Goal: Information Seeking & Learning: Learn about a topic

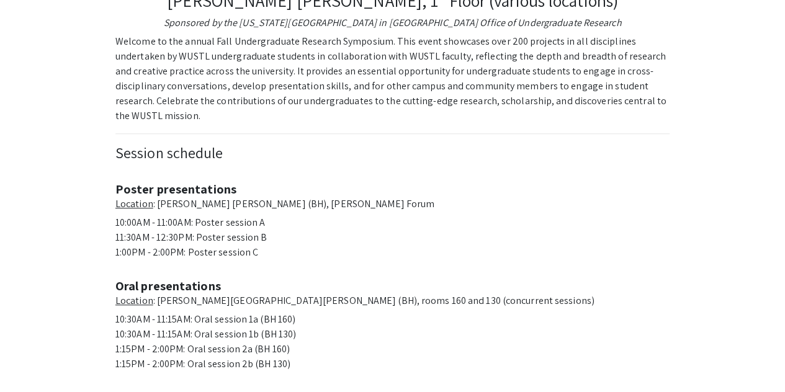
scroll to position [276, 0]
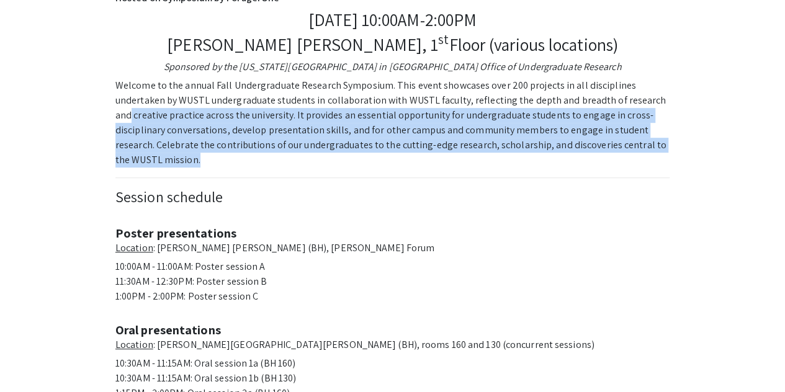
drag, startPoint x: 734, startPoint y: 140, endPoint x: 729, endPoint y: 105, distance: 35.1
click at [729, 105] on div "Welcome to Fall 2023 Undergraduate Research Symposium! Hosted on Symposium by F…" at bounding box center [393, 286] width 788 height 1012
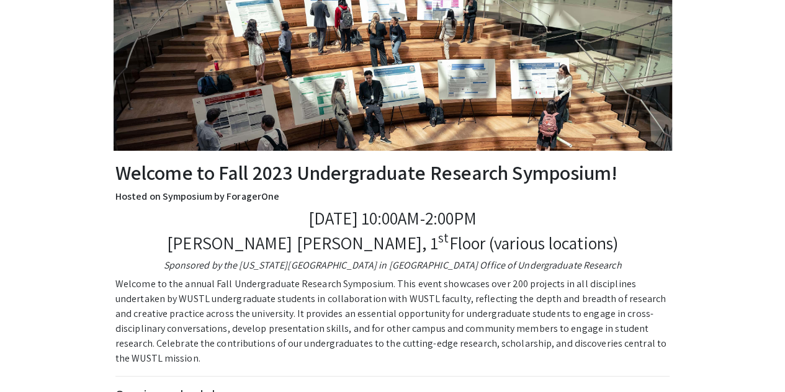
scroll to position [0, 0]
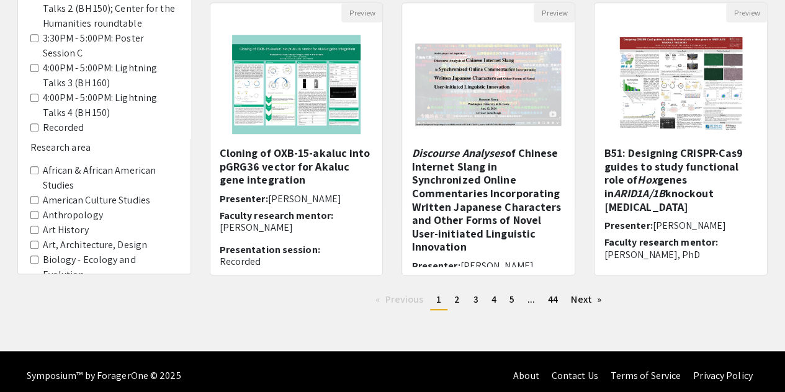
scroll to position [427, 0]
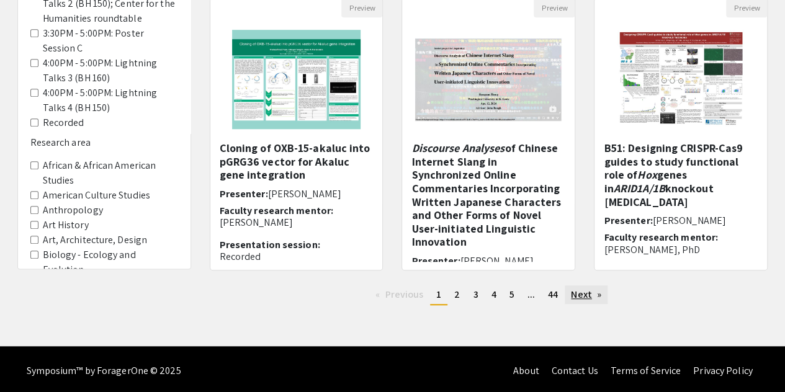
click at [587, 296] on link "Next page" at bounding box center [586, 295] width 43 height 19
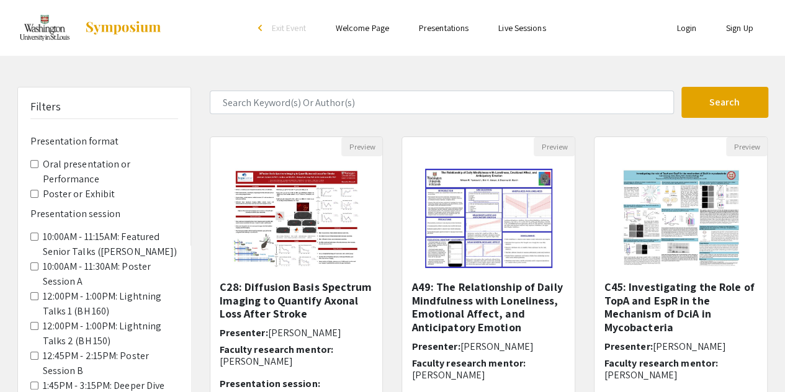
drag, startPoint x: 179, startPoint y: 173, endPoint x: 170, endPoint y: 272, distance: 99.7
drag, startPoint x: 192, startPoint y: 163, endPoint x: 187, endPoint y: 284, distance: 121.1
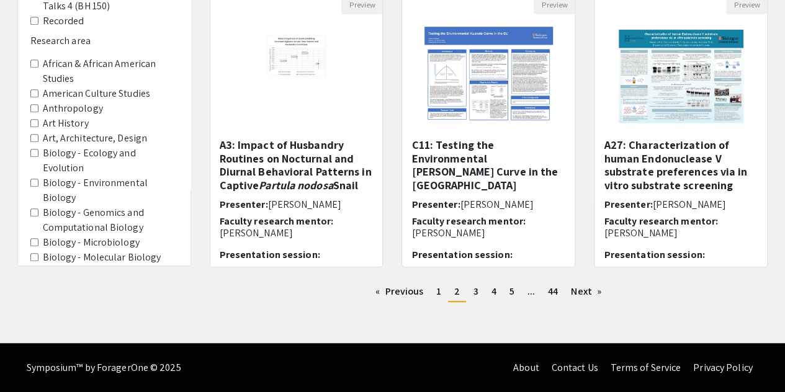
scroll to position [99, 0]
click at [36, 109] on area-Anthropology "Anthropology" at bounding box center [34, 108] width 8 height 8
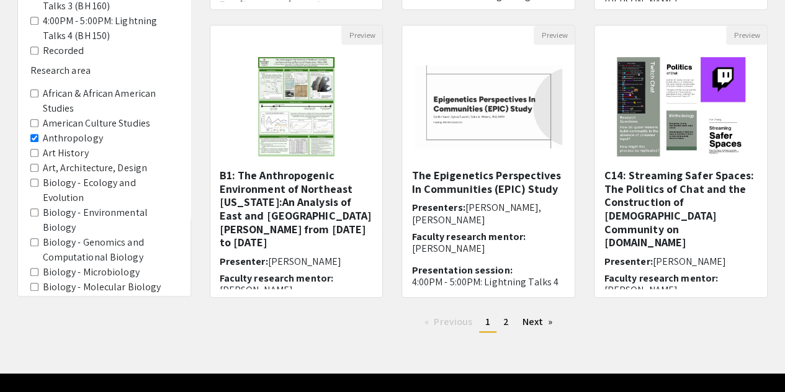
scroll to position [401, 0]
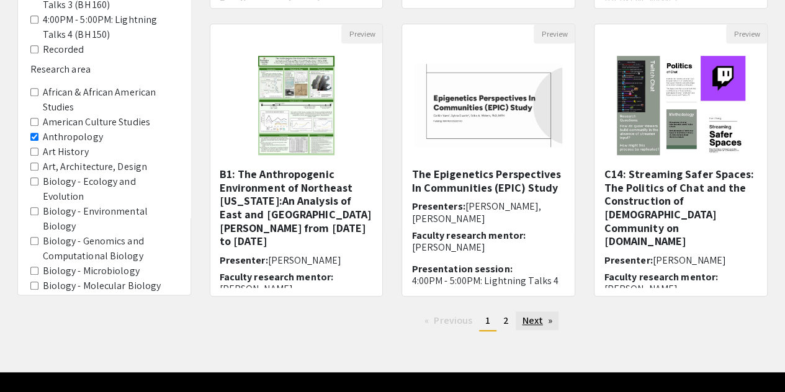
click at [530, 318] on link "Next page" at bounding box center [537, 321] width 43 height 19
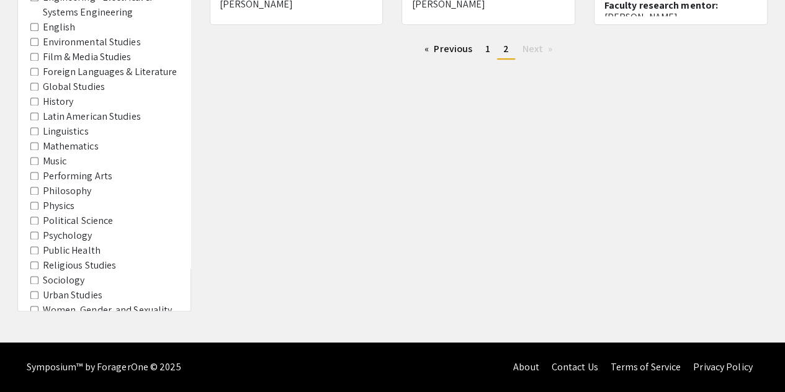
scroll to position [596, 0]
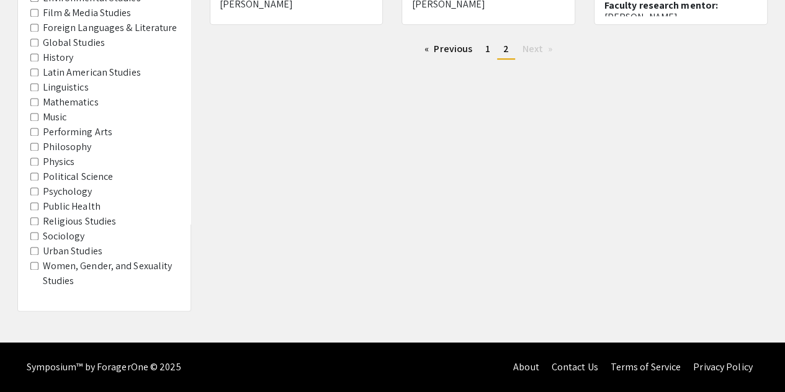
click at [34, 218] on Studies "Religious Studies" at bounding box center [34, 221] width 8 height 8
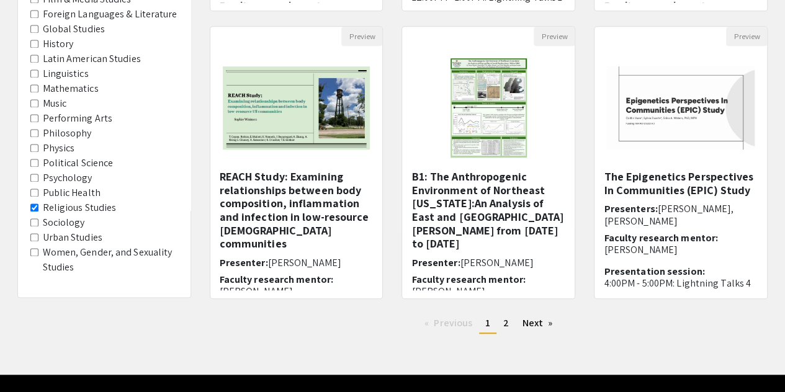
scroll to position [400, 0]
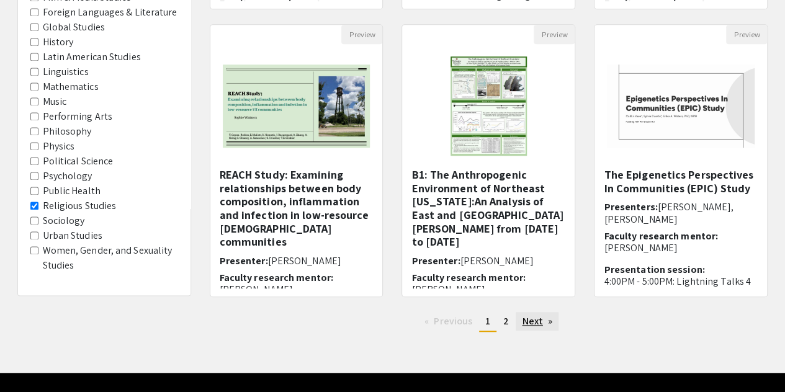
click at [537, 321] on link "Next page" at bounding box center [537, 321] width 43 height 19
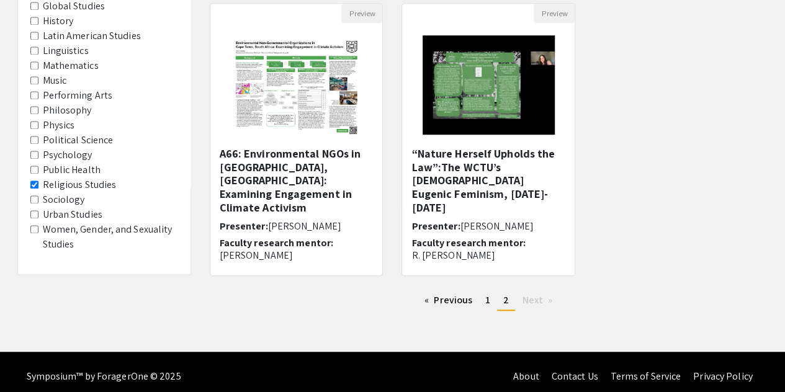
scroll to position [423, 0]
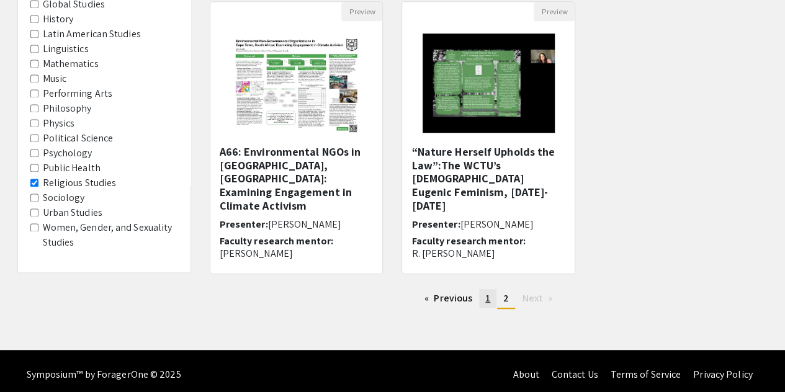
click at [487, 299] on span "1" at bounding box center [487, 298] width 5 height 13
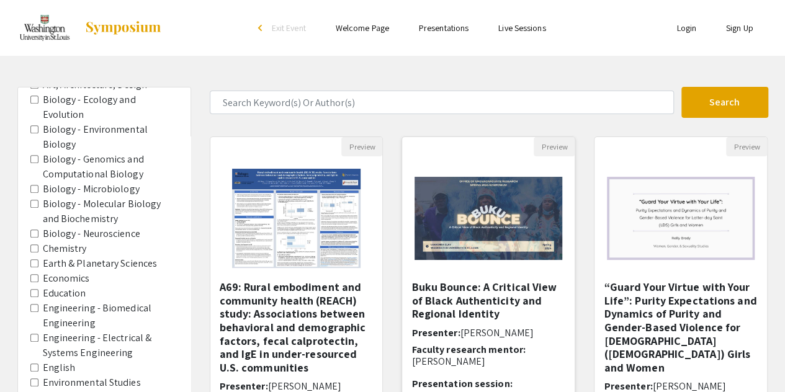
click at [478, 214] on img "Open Presentation <p>Buku Bounce: A Critical View of Black Authenticity and Reg…" at bounding box center [488, 218] width 173 height 108
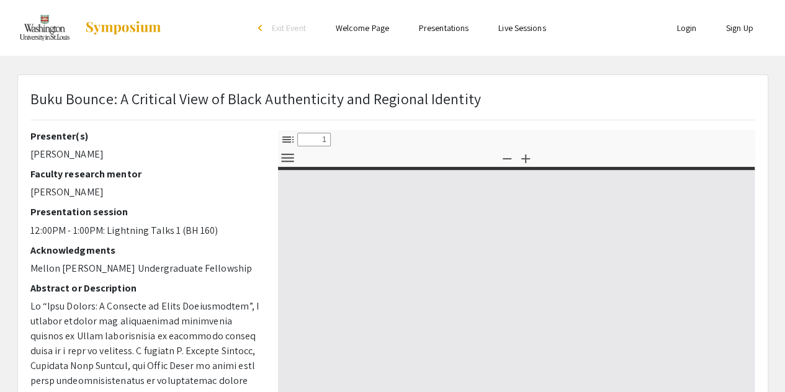
select select "custom"
type input "0"
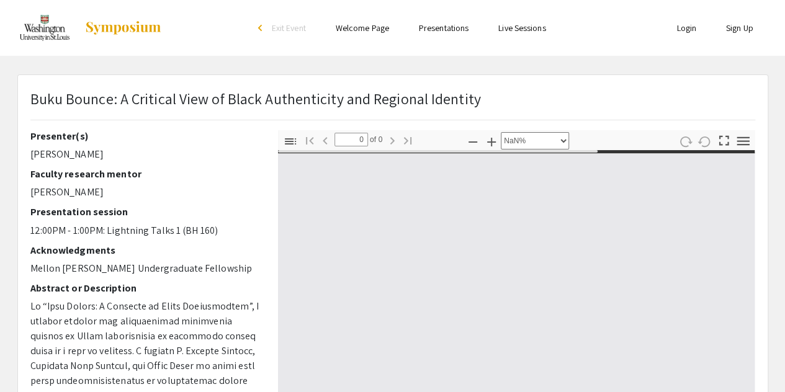
select select "auto"
type input "1"
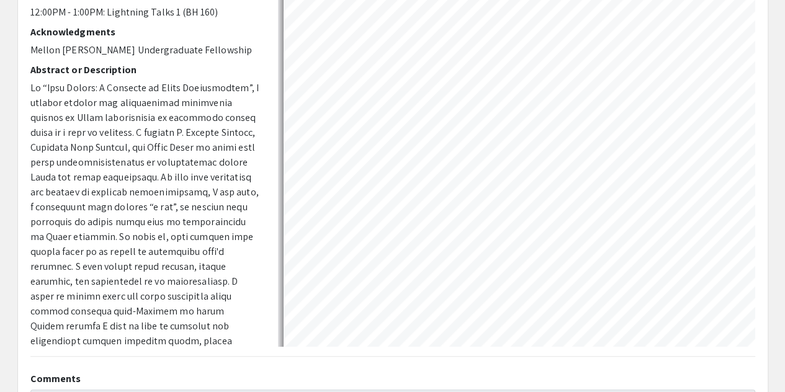
select select "auto"
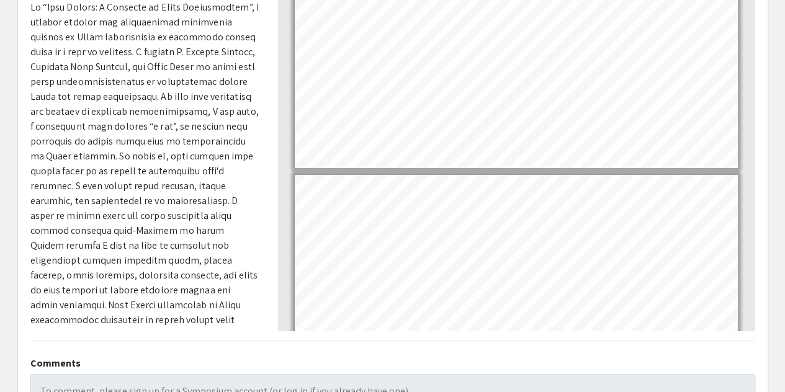
scroll to position [87, 0]
